Goal: Obtain resource: Download file/media

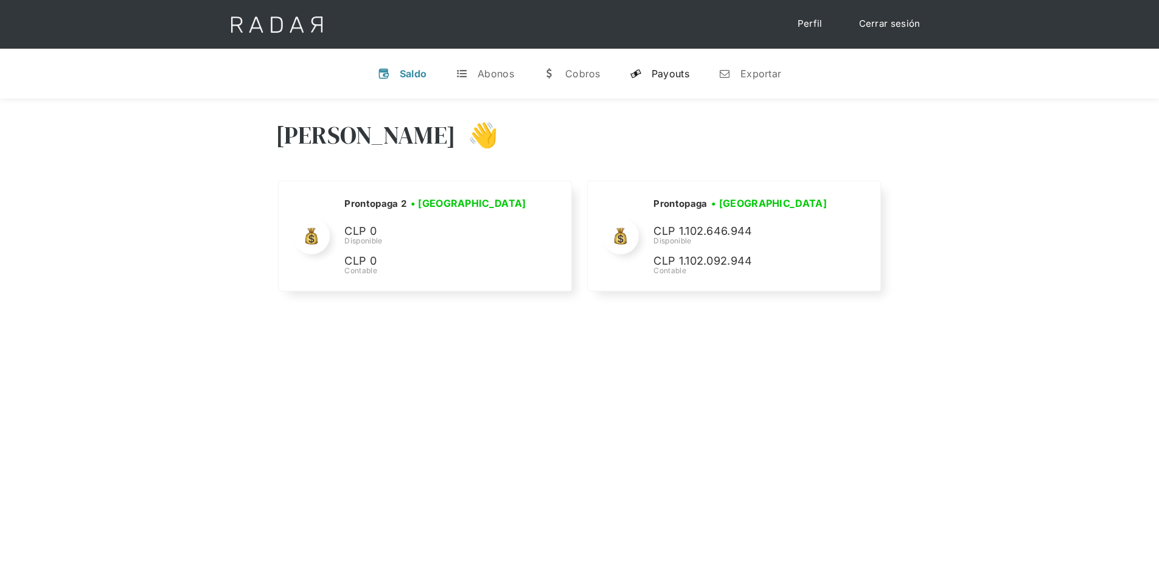
click at [681, 66] on link "y Payouts" at bounding box center [659, 74] width 79 height 32
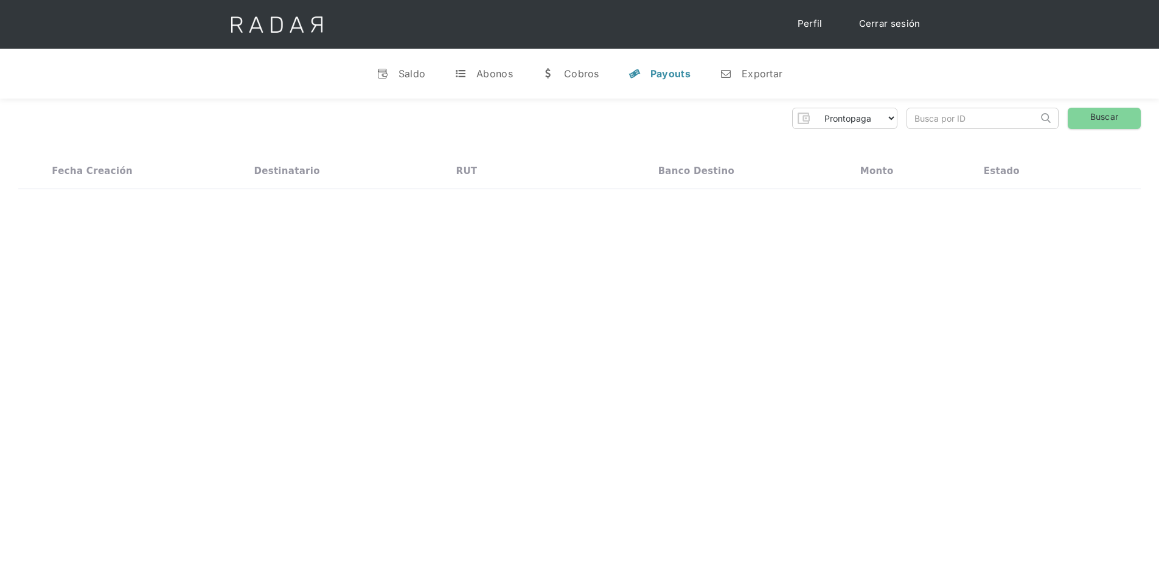
click at [967, 114] on input "search" at bounding box center [972, 118] width 131 height 20
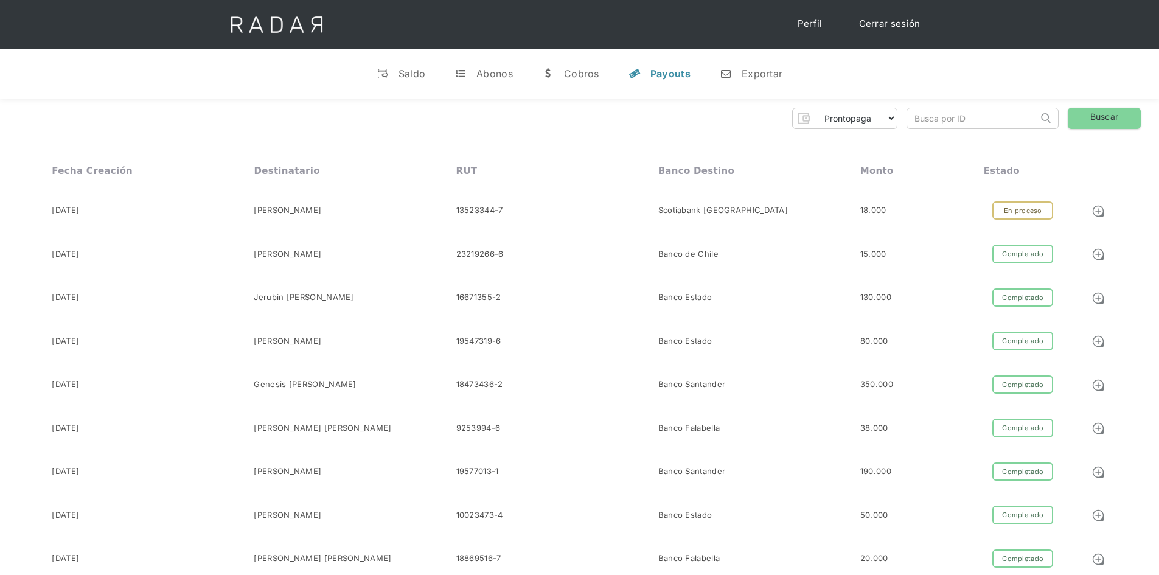
paste input "2a36ffbe-23de-430d-8491-c6e02f056b4d"
type input "2a36ffbe-23de-430d-8491-c6e02f056b4d"
click input "Search" at bounding box center [0, 0] width 0 height 0
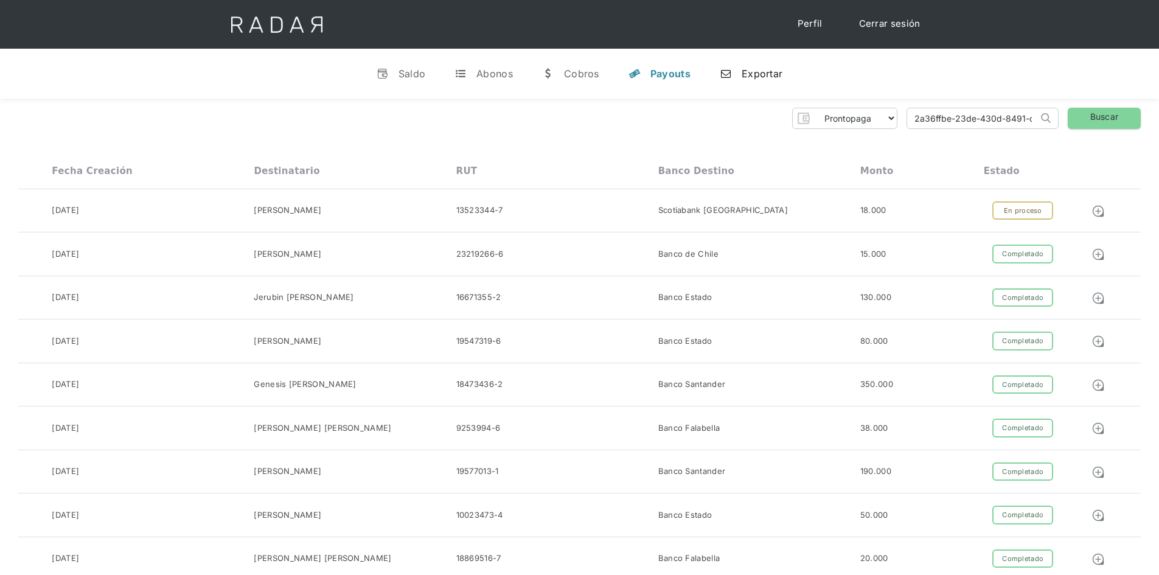
click at [736, 61] on link "n Exportar" at bounding box center [751, 74] width 82 height 32
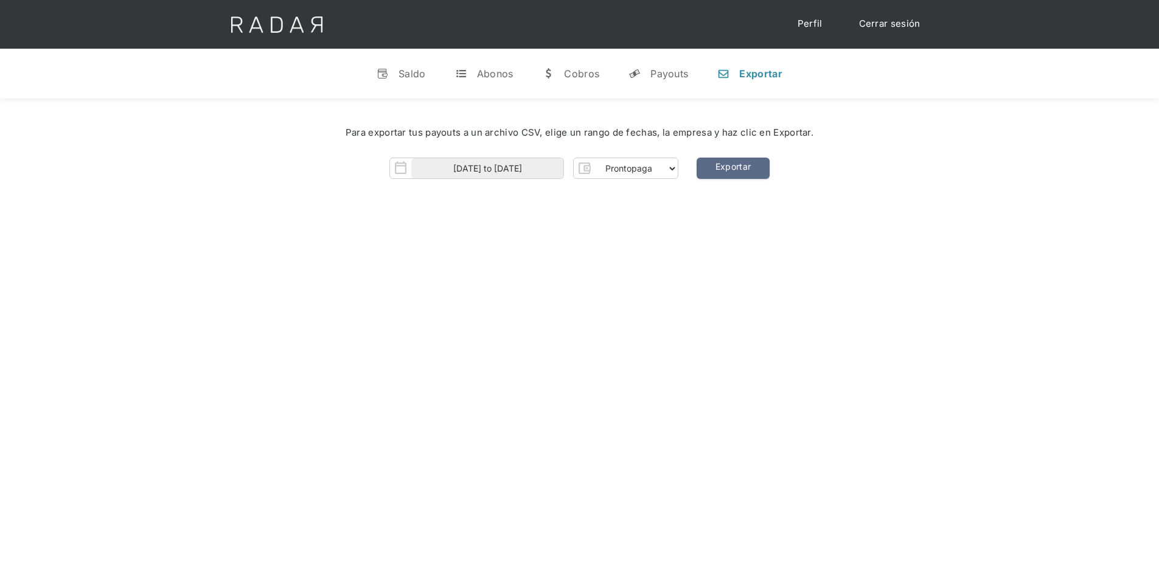
click at [501, 153] on div "Para exportar tus payouts a un archivo CSV, elige un rango de fechas, la empres…" at bounding box center [579, 133] width 1122 height 50
click at [495, 172] on input "[DATE] to [DATE]" at bounding box center [487, 168] width 152 height 20
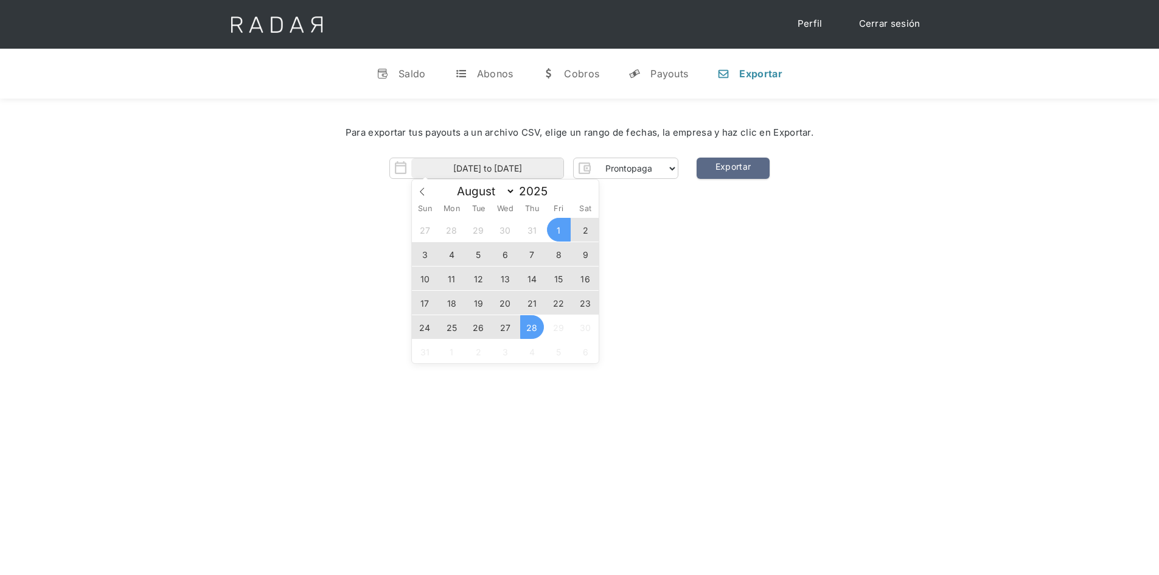
click at [448, 325] on span "25" at bounding box center [452, 327] width 24 height 24
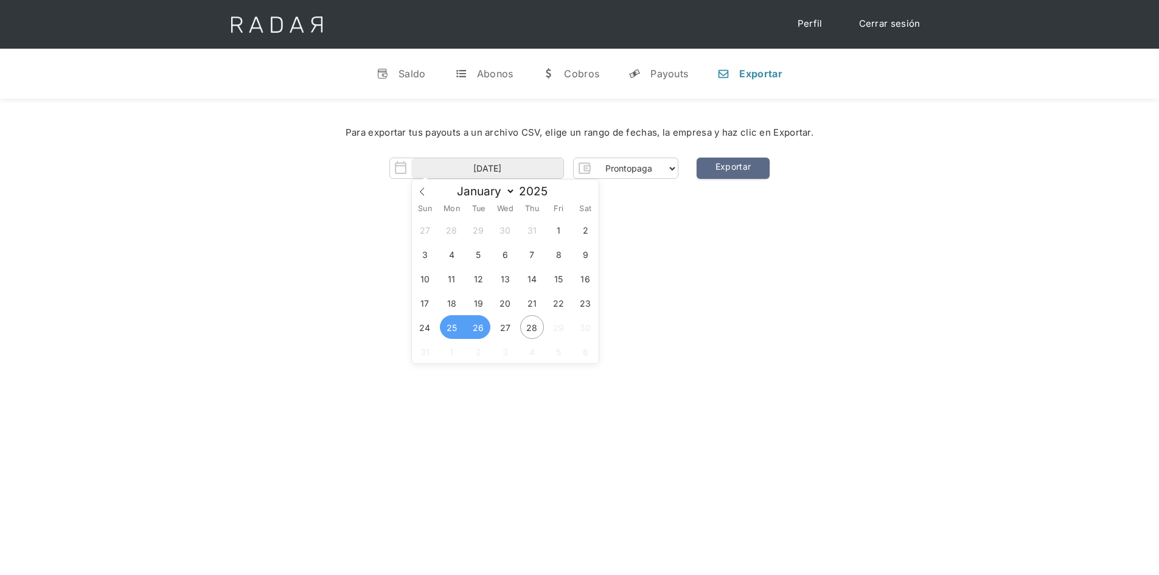
click at [479, 321] on span "26" at bounding box center [479, 327] width 24 height 24
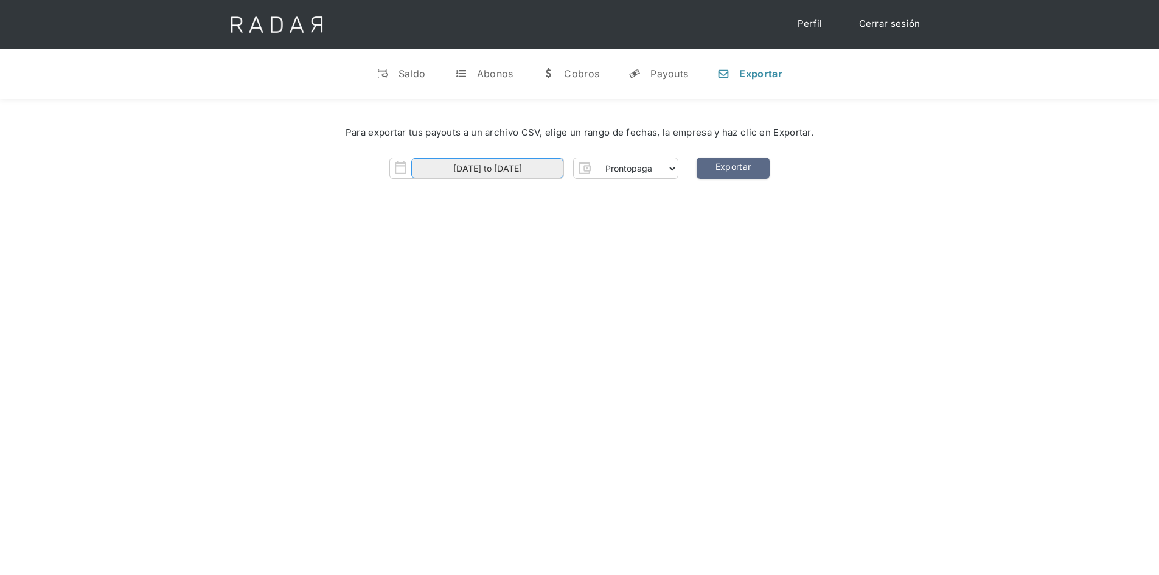
click at [496, 160] on input "[DATE] to [DATE]" at bounding box center [487, 168] width 152 height 20
click at [477, 330] on span "26" at bounding box center [479, 327] width 24 height 24
type input "[DATE]"
click at [736, 168] on link "Exportar" at bounding box center [733, 168] width 73 height 21
click at [691, 338] on div "[PERSON_NAME] 👋 Cargando tus cuentas... Nombre de la empresa • [GEOGRAPHIC_DATA…" at bounding box center [579, 386] width 1159 height 575
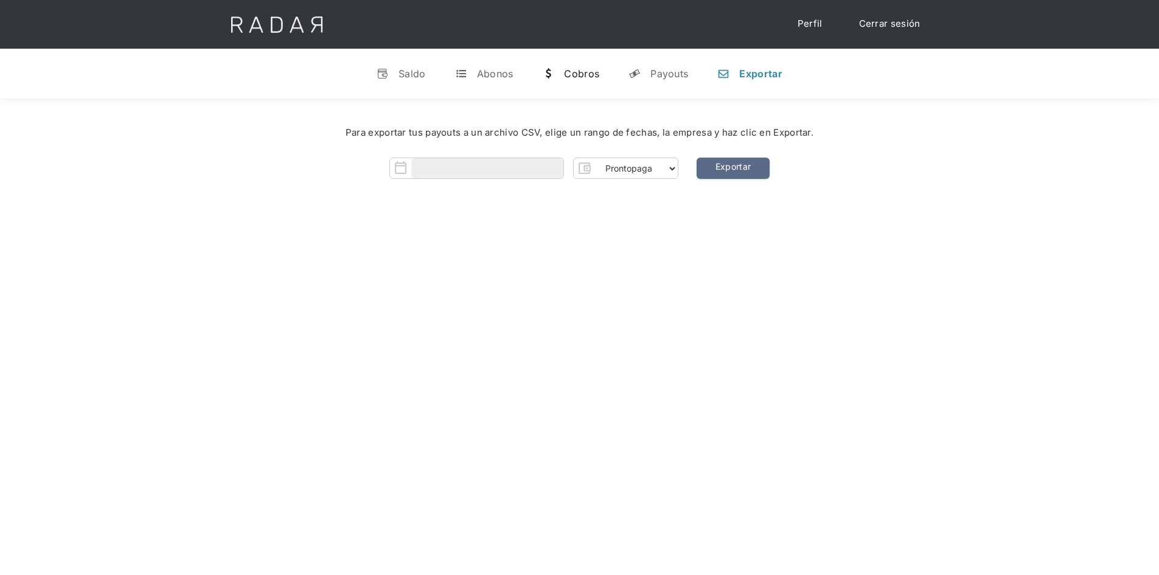
click at [579, 80] on link "w [GEOGRAPHIC_DATA]" at bounding box center [570, 74] width 77 height 32
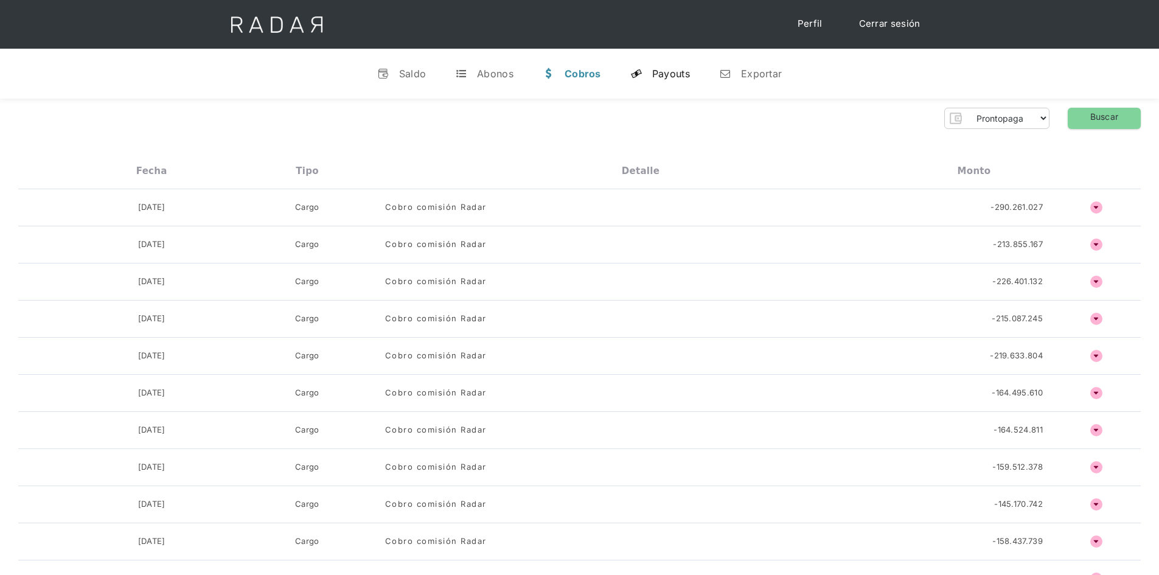
click at [653, 82] on link "y Payouts" at bounding box center [660, 74] width 79 height 32
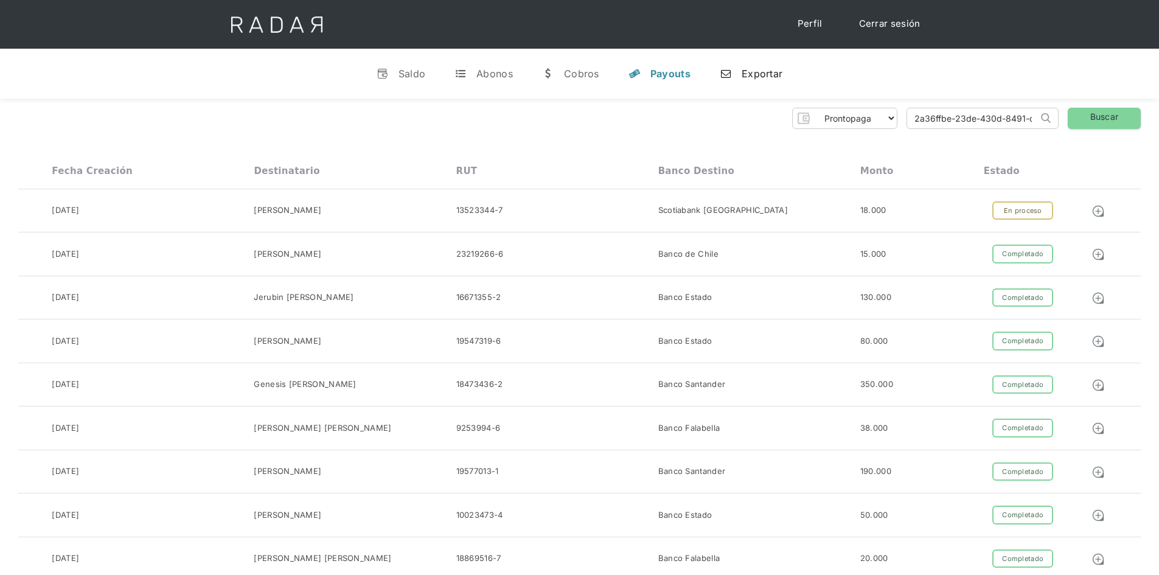
click at [748, 69] on div "Exportar" at bounding box center [762, 74] width 41 height 12
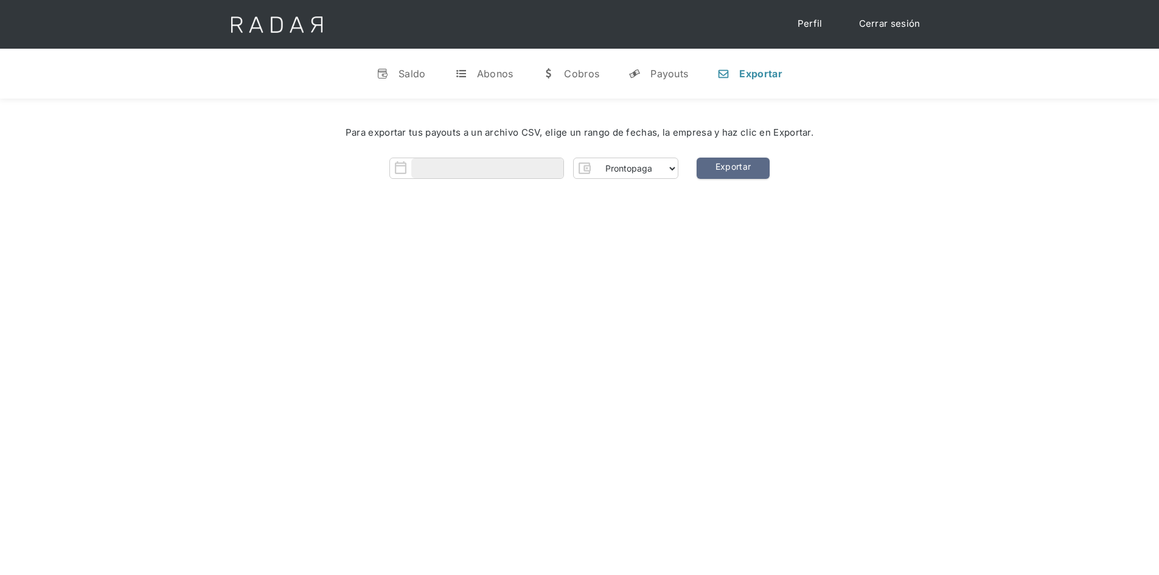
click at [501, 157] on div "Para exportar tus payouts a un archivo CSV, elige un rango de fechas, la empres…" at bounding box center [579, 133] width 1122 height 50
drag, startPoint x: 503, startPoint y: 164, endPoint x: 499, endPoint y: 176, distance: 13.3
click at [503, 164] on input "Form" at bounding box center [487, 168] width 152 height 20
click at [489, 331] on span "26" at bounding box center [479, 327] width 24 height 24
click at [458, 329] on span "25" at bounding box center [452, 327] width 24 height 24
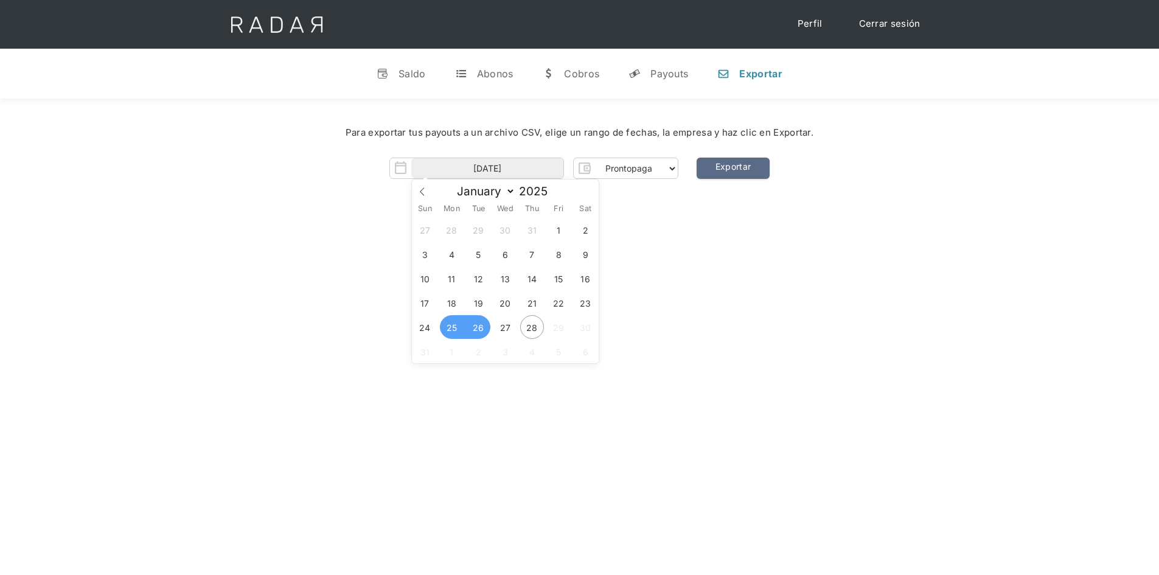
type input "[DATE] to [DATE]"
click at [755, 164] on link "Exportar" at bounding box center [733, 168] width 73 height 21
click at [729, 178] on link "Exportar" at bounding box center [733, 168] width 73 height 21
click at [729, 179] on div "Para exportar tus payouts a un archivo CSV, elige un rango de fechas, la empres…" at bounding box center [579, 156] width 1159 height 114
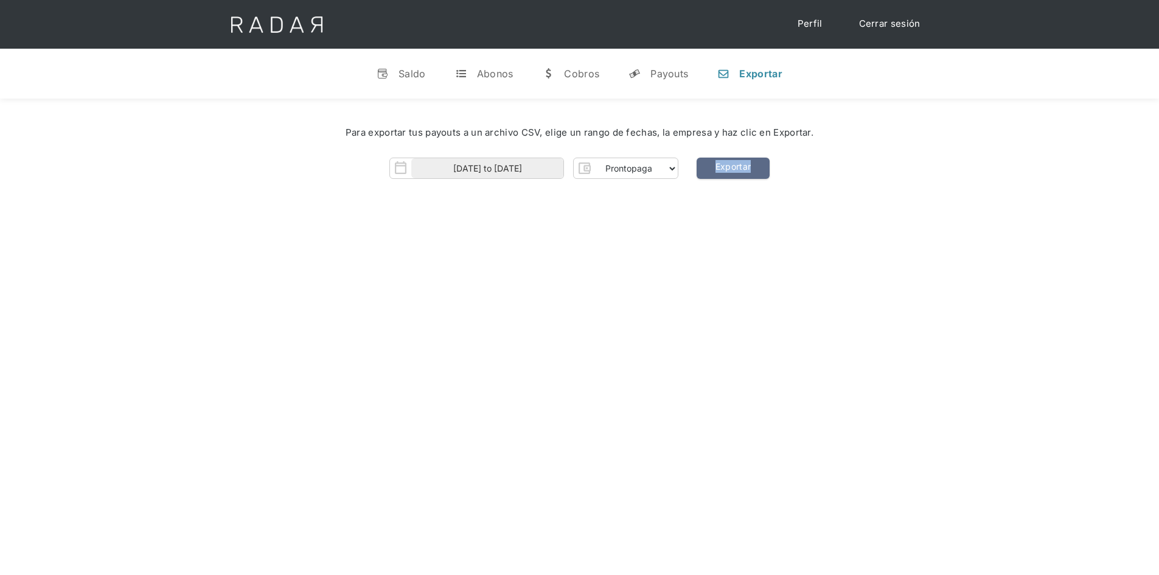
click at [729, 179] on div "Para exportar tus payouts a un archivo CSV, elige un rango de fechas, la empres…" at bounding box center [579, 156] width 1159 height 114
click at [645, 243] on div "[PERSON_NAME] 👋 Cargando tus cuentas... Nombre de la empresa • [GEOGRAPHIC_DATA…" at bounding box center [579, 386] width 1159 height 575
click at [751, 162] on link "Exportar" at bounding box center [733, 168] width 73 height 21
click at [549, 77] on div "w" at bounding box center [548, 74] width 12 height 12
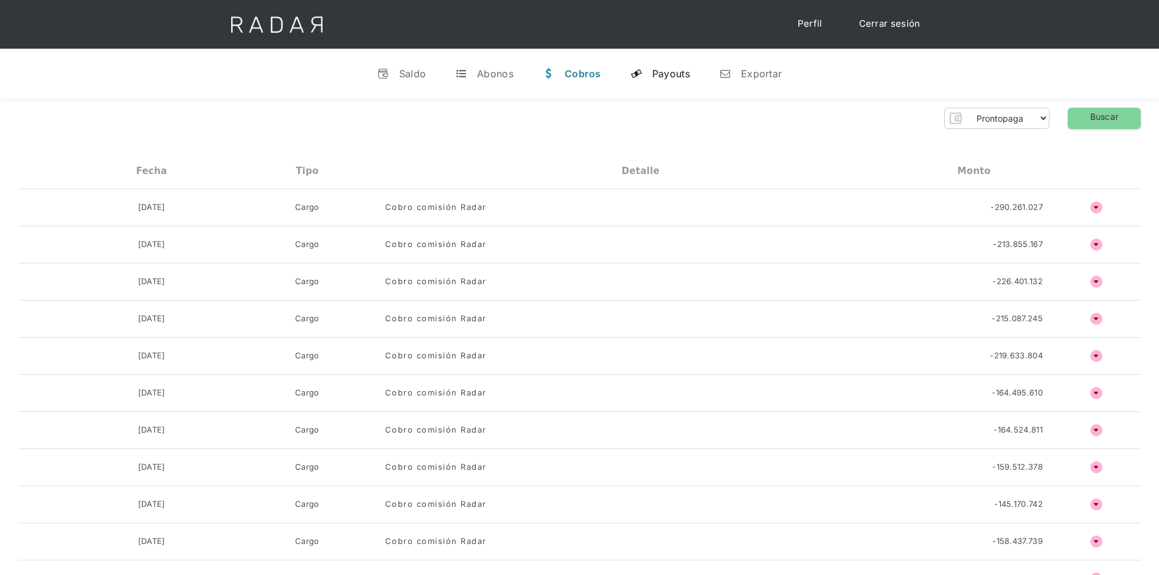
click at [642, 64] on link "y Payouts" at bounding box center [660, 74] width 79 height 32
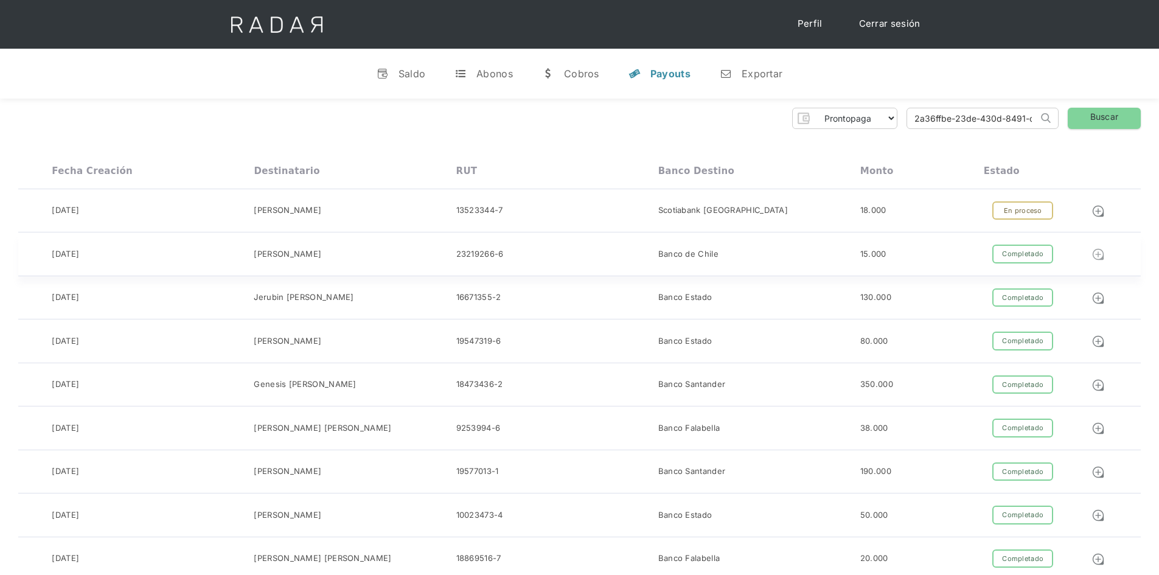
click at [1092, 218] on img at bounding box center [1097, 210] width 13 height 13
click at [981, 126] on input "2a36ffbe-23de-430d-8491-c6e02f056b4d" at bounding box center [972, 118] width 131 height 20
click at [1095, 116] on link "Buscar" at bounding box center [1104, 118] width 73 height 21
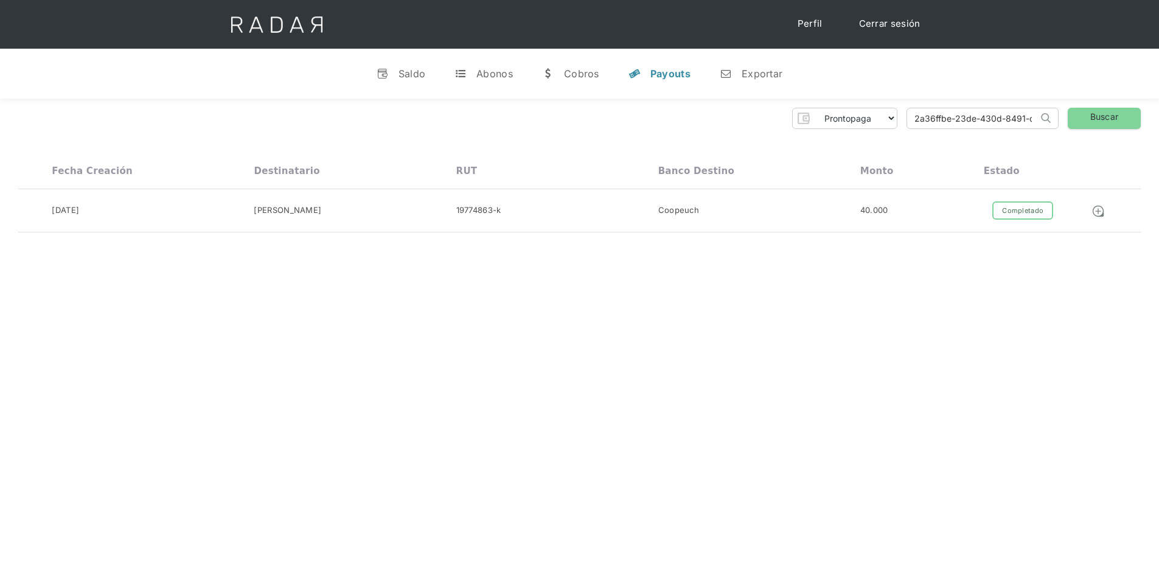
click at [737, 361] on div "[PERSON_NAME] 👋 Cargando tus cuentas... Nombre de la empresa • [GEOGRAPHIC_DATA…" at bounding box center [579, 386] width 1159 height 575
click at [1098, 210] on img at bounding box center [1097, 210] width 13 height 13
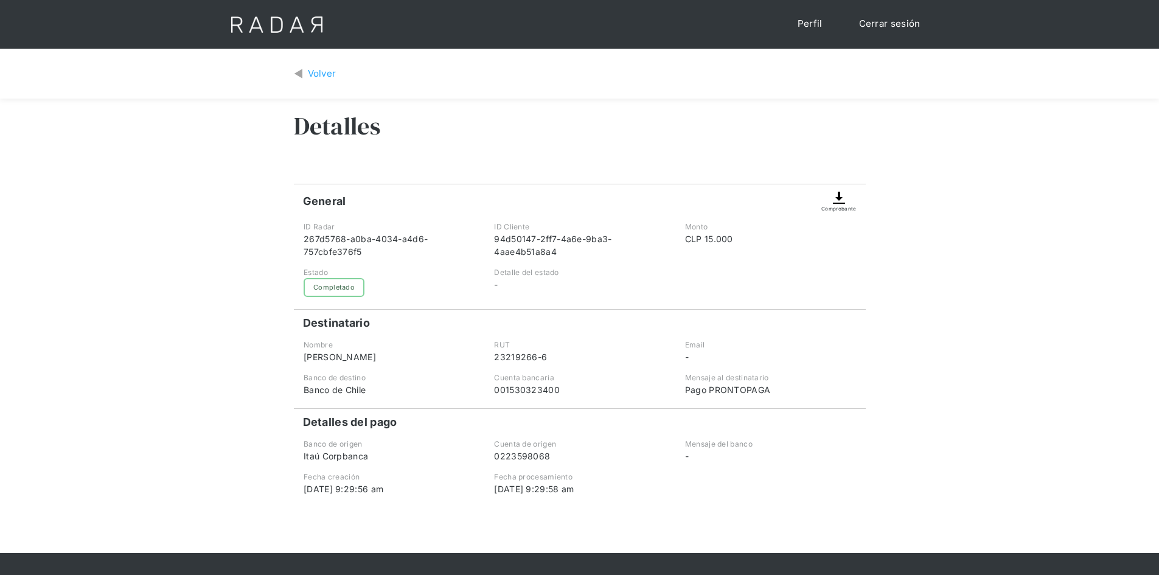
click at [846, 194] on img at bounding box center [839, 197] width 15 height 15
click at [844, 201] on img at bounding box center [839, 197] width 15 height 15
click at [510, 141] on div "Detalles" at bounding box center [580, 135] width 572 height 73
click at [835, 201] on img at bounding box center [839, 197] width 15 height 15
click at [602, 114] on div "Detalles" at bounding box center [580, 135] width 572 height 73
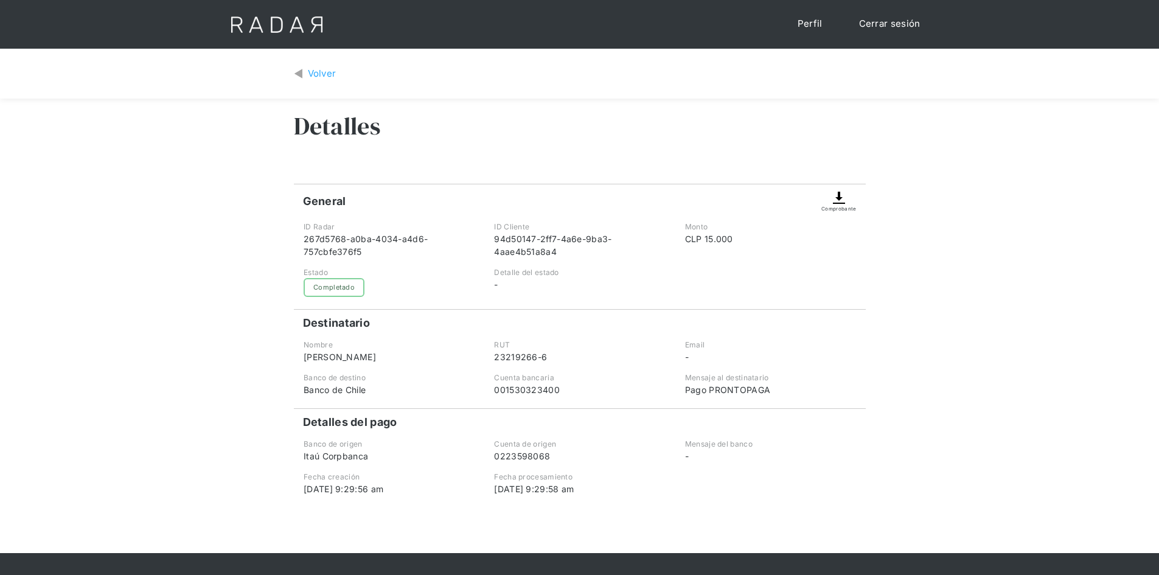
click at [896, 270] on div "Volver Detalles General Comprobante ID Radar 267d5768-a0ba-4034-a4d6-757cbfe376…" at bounding box center [579, 301] width 1159 height 504
click at [838, 198] on img at bounding box center [839, 197] width 15 height 15
click at [313, 75] on div "Volver" at bounding box center [322, 74] width 29 height 14
click at [838, 202] on img at bounding box center [839, 197] width 15 height 15
click at [838, 196] on img at bounding box center [839, 197] width 15 height 15
